Goal: Information Seeking & Learning: Check status

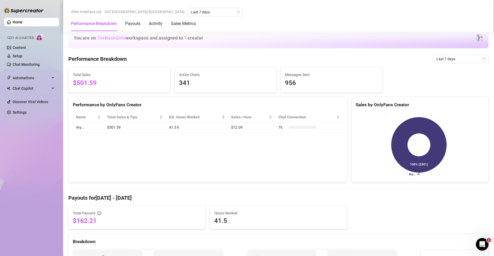
scroll to position [269, 0]
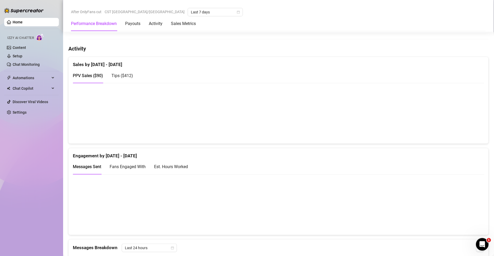
scroll to position [265, 0]
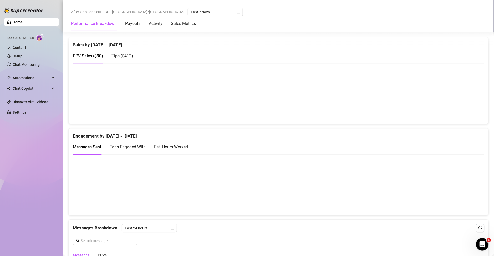
click at [159, 148] on div "Est. Hours Worked" at bounding box center [171, 147] width 34 height 7
click at [97, 145] on span "Messages Sent" at bounding box center [87, 147] width 28 height 5
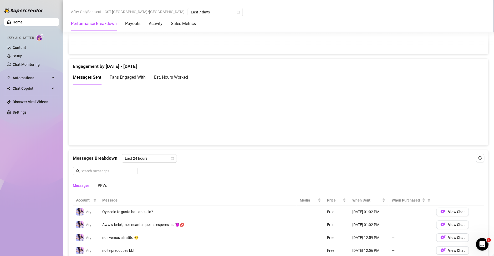
scroll to position [328, 0]
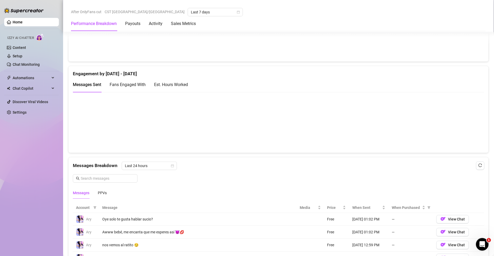
click at [168, 82] on div "Est. Hours Worked" at bounding box center [171, 84] width 34 height 7
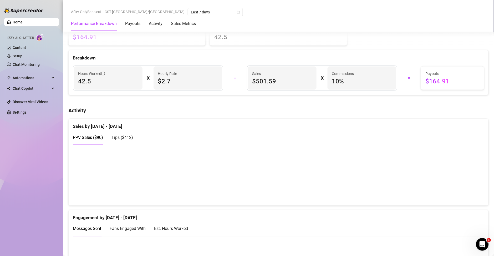
scroll to position [339, 0]
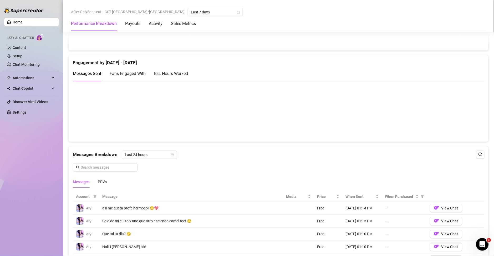
click at [182, 76] on div "Est. Hours Worked" at bounding box center [171, 73] width 34 height 7
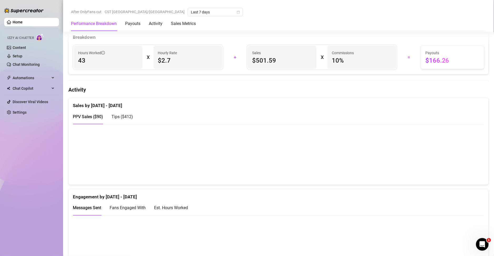
scroll to position [303, 0]
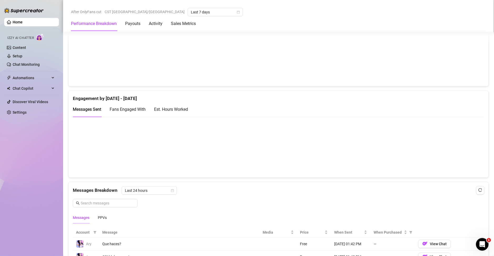
click at [163, 99] on div "Engagement by [DATE] - [DATE]" at bounding box center [279, 96] width 412 height 11
click at [167, 110] on div "Est. Hours Worked" at bounding box center [171, 109] width 34 height 7
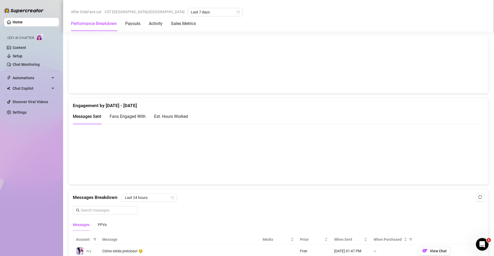
scroll to position [303, 0]
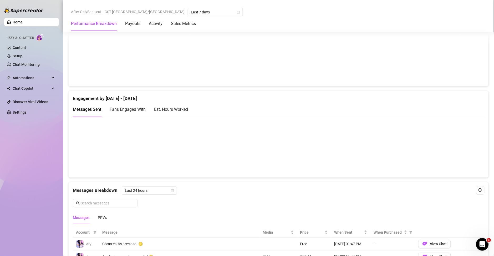
click at [174, 112] on div "Est. Hours Worked" at bounding box center [171, 109] width 34 height 7
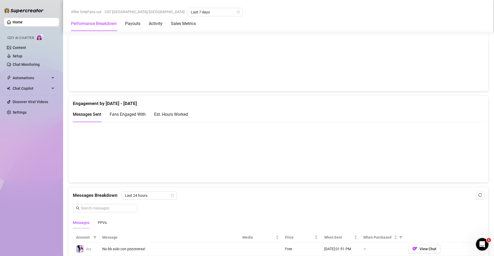
scroll to position [288, 0]
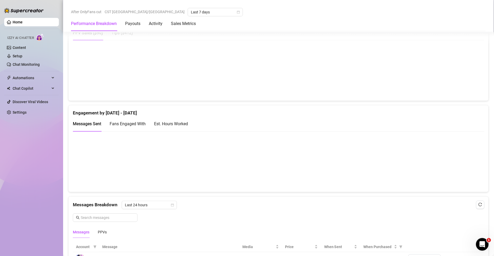
click at [183, 123] on div "Est. Hours Worked" at bounding box center [171, 124] width 34 height 7
